Goal: Find specific page/section: Find specific page/section

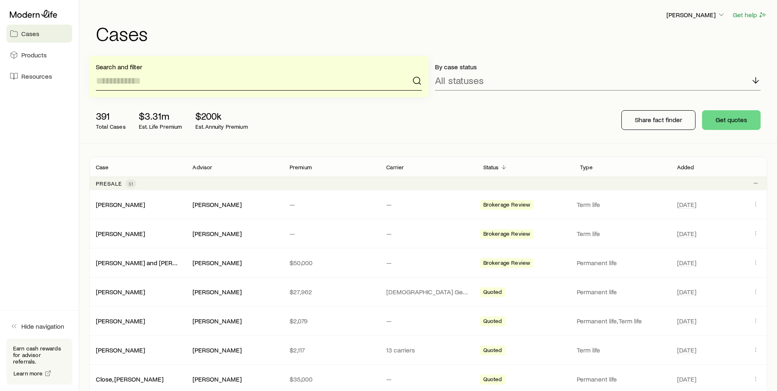
click at [185, 80] on input at bounding box center [259, 81] width 326 height 20
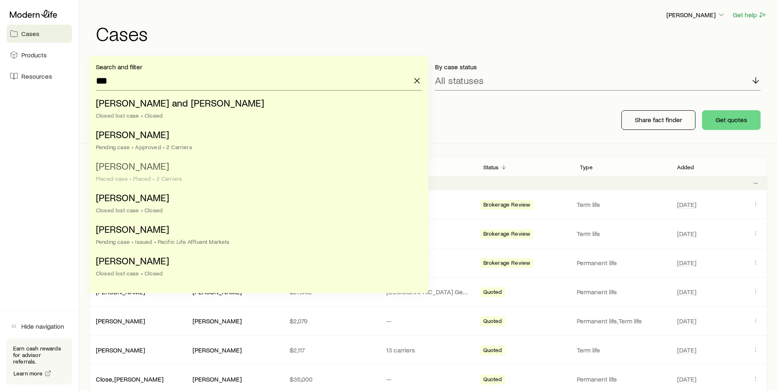
click at [125, 167] on span "[PERSON_NAME]" at bounding box center [132, 166] width 73 height 12
type input "**********"
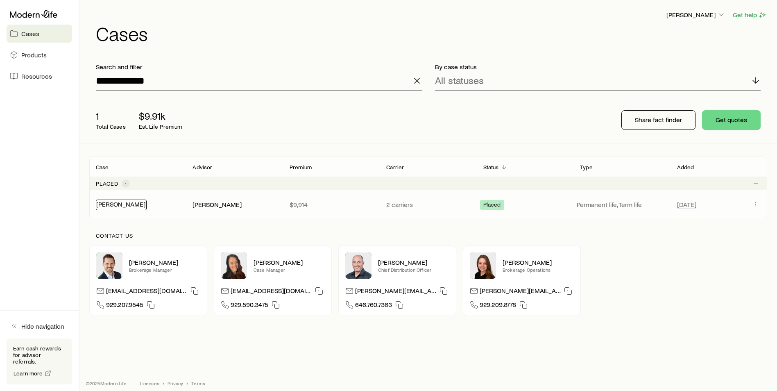
click at [123, 202] on link "[PERSON_NAME]" at bounding box center [120, 204] width 49 height 8
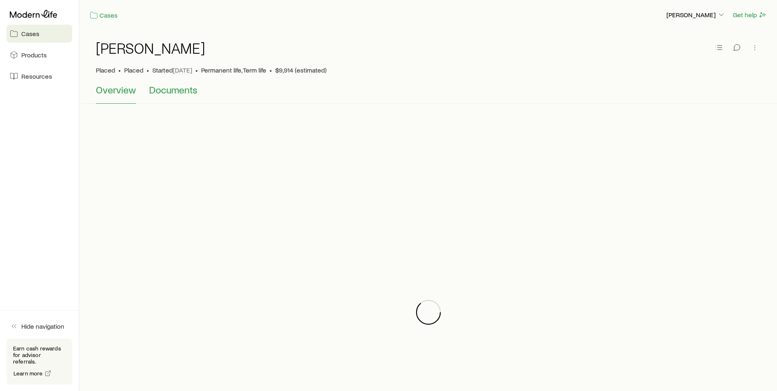
click at [158, 95] on span "Documents" at bounding box center [173, 89] width 48 height 11
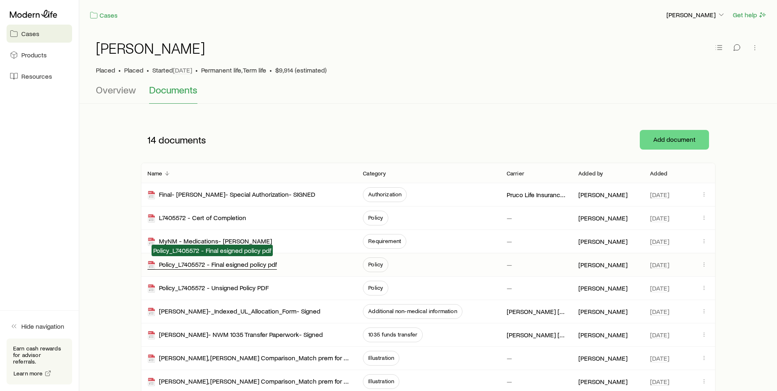
scroll to position [41, 0]
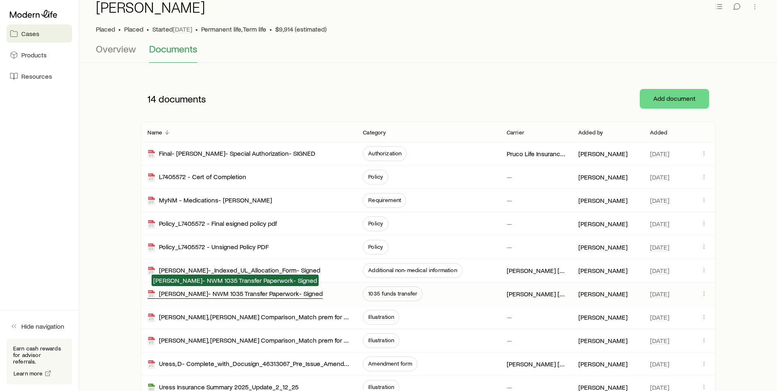
click at [225, 295] on div "[PERSON_NAME]- NWM 1035 Transfer Paperwork- Signed" at bounding box center [234, 293] width 175 height 9
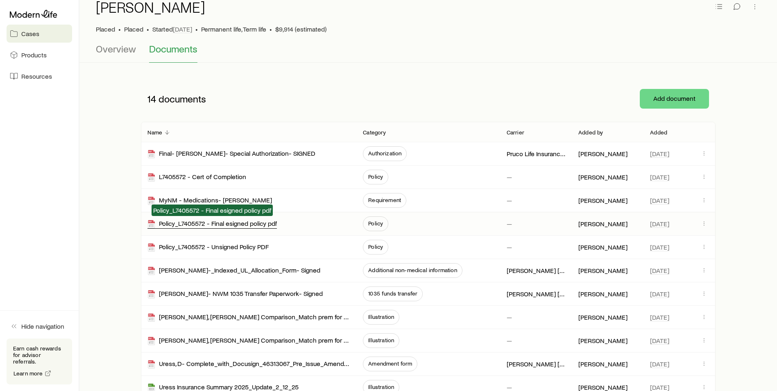
click at [234, 225] on div "Policy_L7405572 - Final esigned policy pdf" at bounding box center [211, 223] width 129 height 9
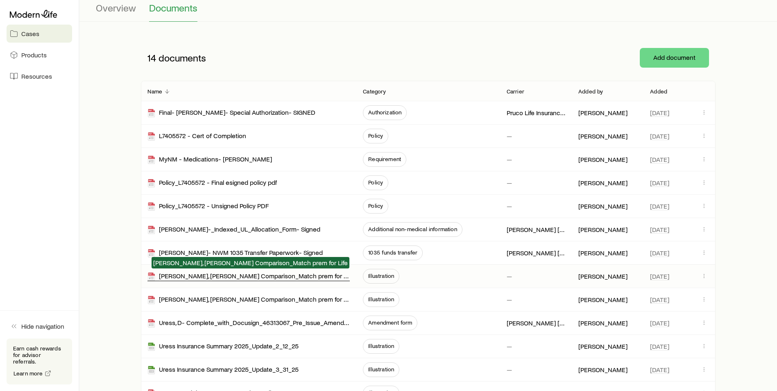
click at [278, 276] on div "[PERSON_NAME], [PERSON_NAME] Comparison_Match prem for Life" at bounding box center [248, 275] width 202 height 9
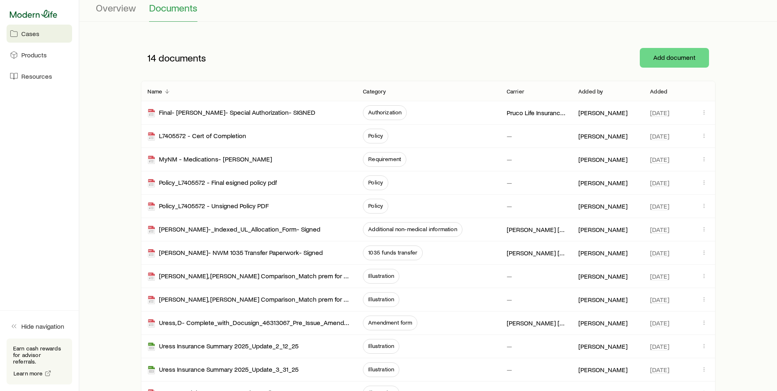
click at [32, 10] on icon at bounding box center [33, 14] width 47 height 8
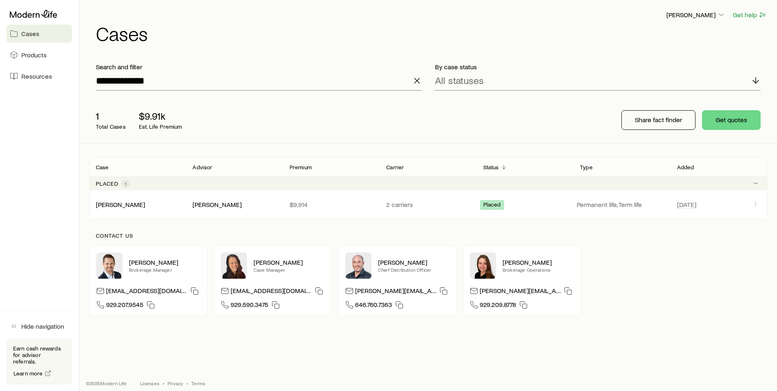
click at [416, 84] on icon "button" at bounding box center [417, 81] width 10 height 10
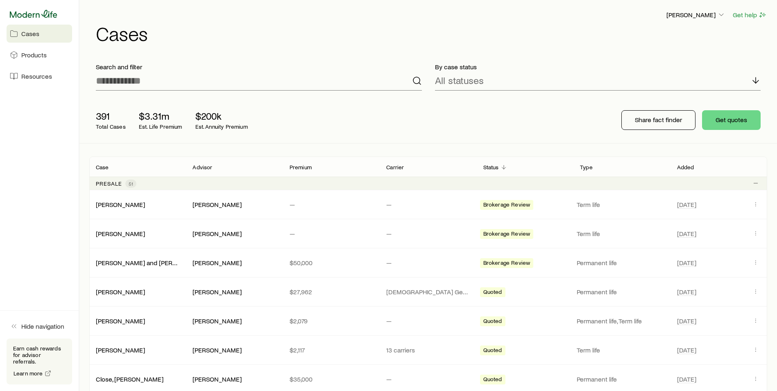
click at [41, 13] on icon at bounding box center [33, 14] width 47 height 8
